Goal: Task Accomplishment & Management: Use online tool/utility

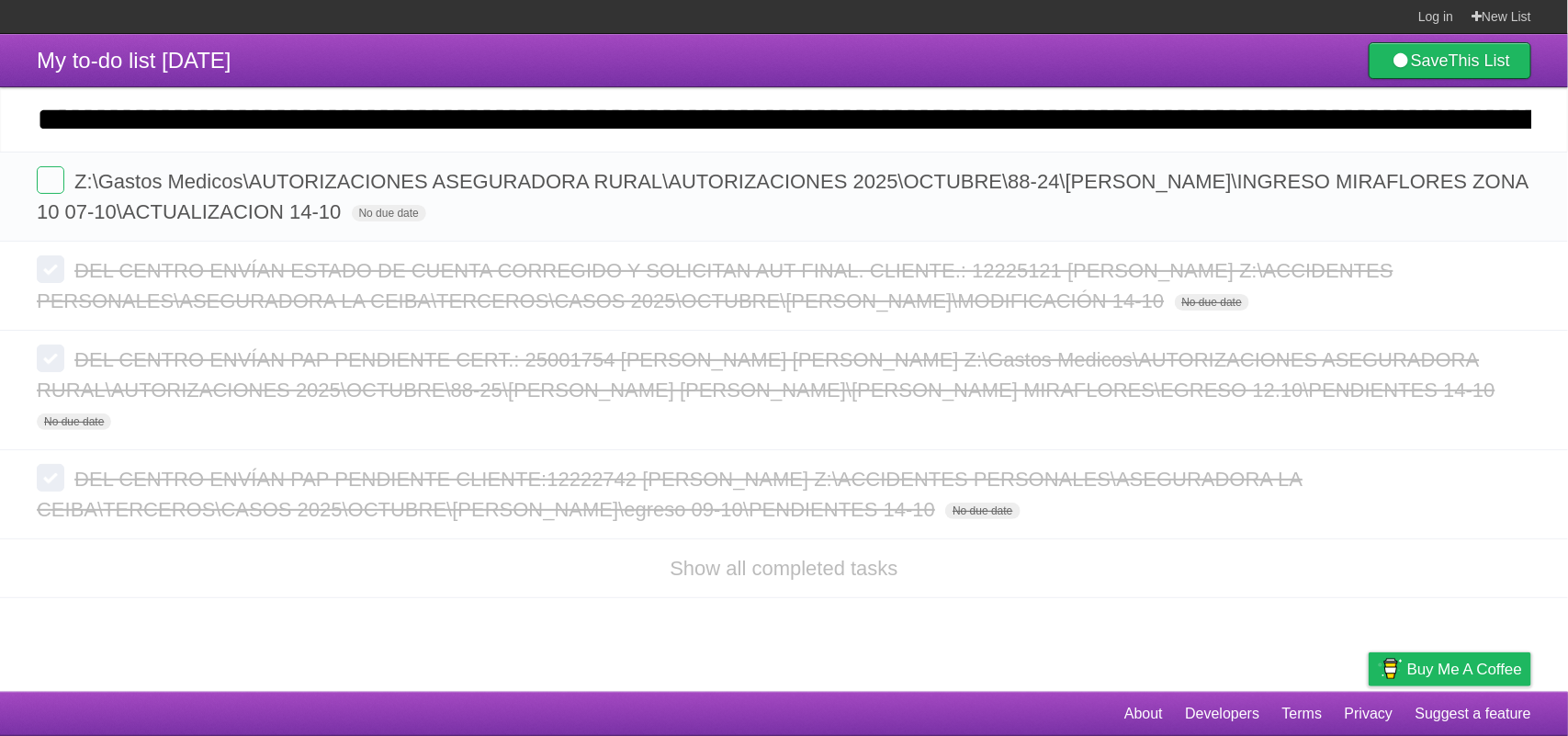
scroll to position [0, 2027]
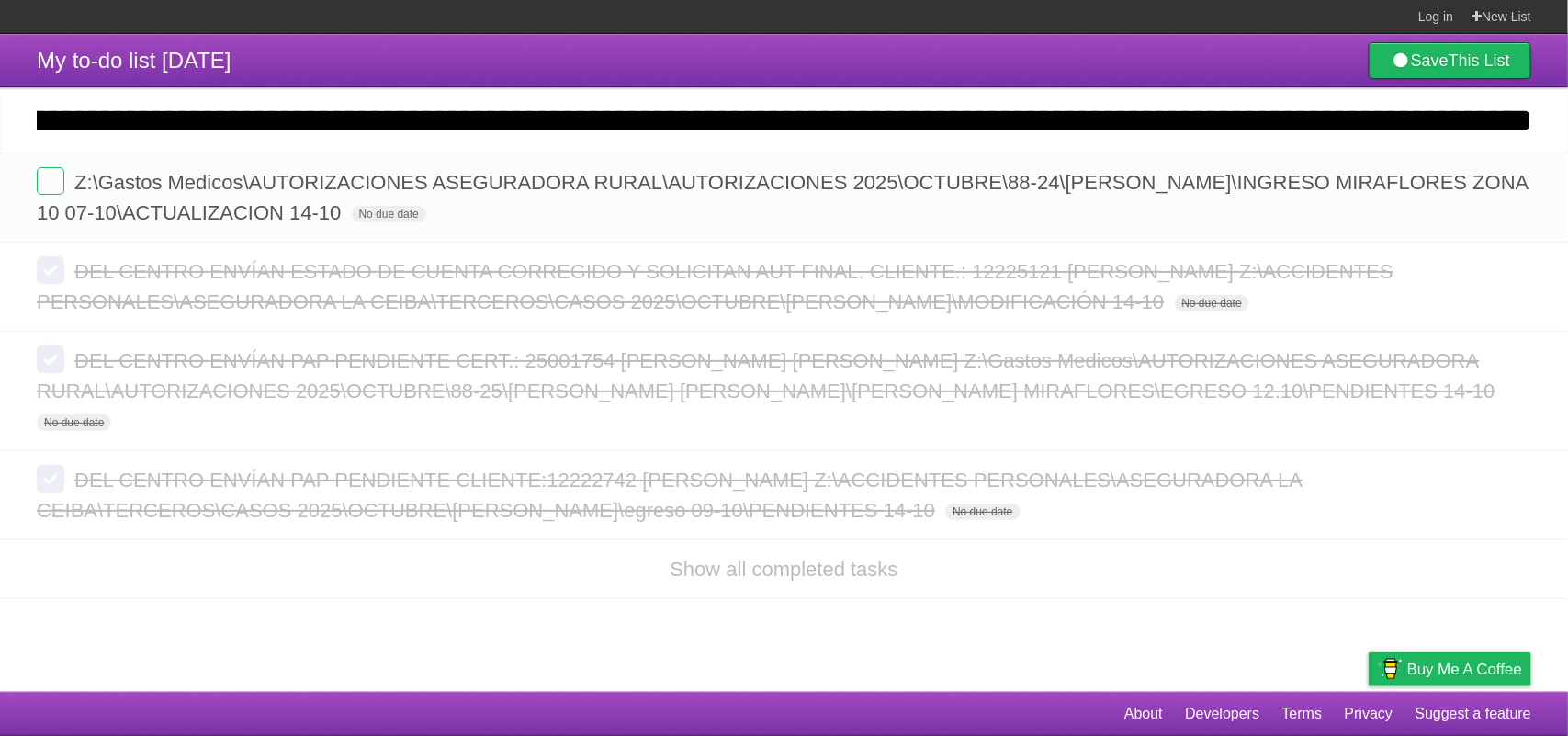
type input "**********"
click input "*********" at bounding box center [0, 0] width 0 height 0
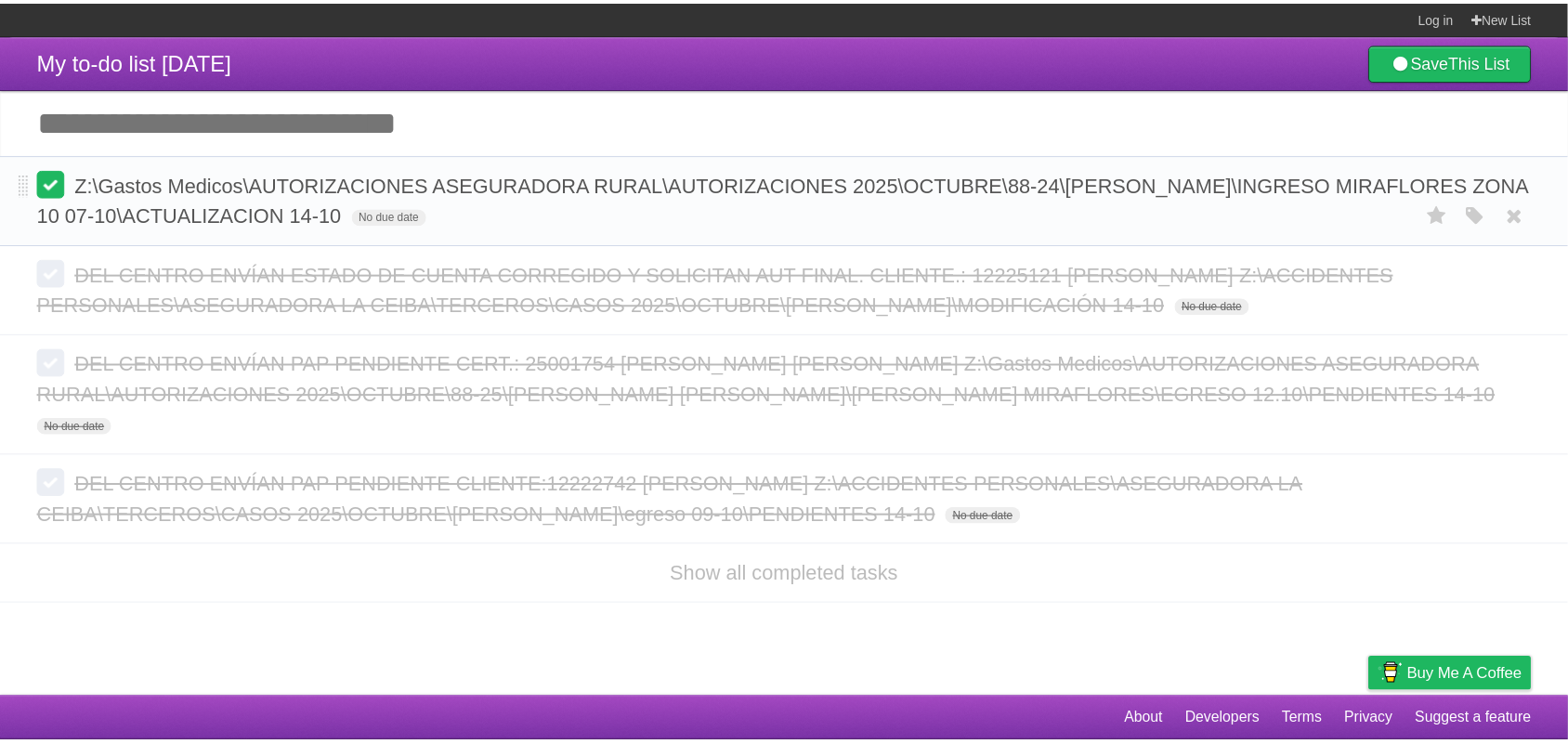
scroll to position [0, 0]
